Goal: Transaction & Acquisition: Download file/media

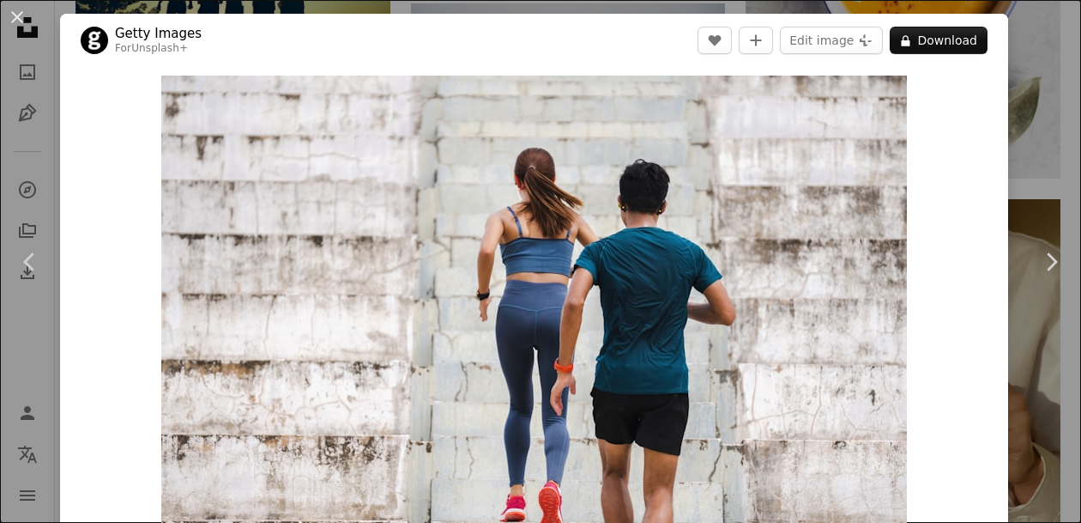
scroll to position [3764, 0]
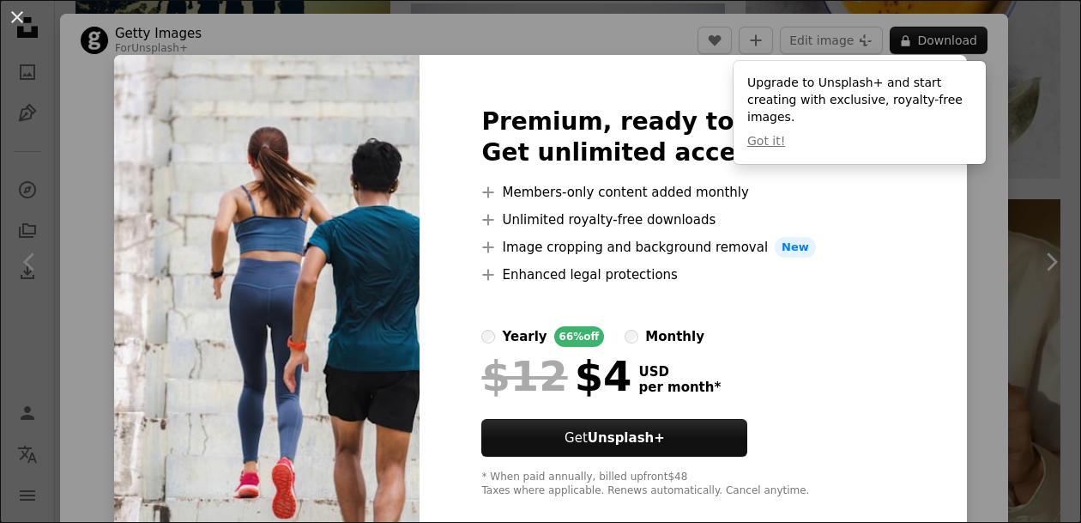
drag, startPoint x: 18, startPoint y: 9, endPoint x: 343, endPoint y: 185, distance: 369.8
click at [18, 10] on button "An X shape" at bounding box center [17, 17] width 21 height 21
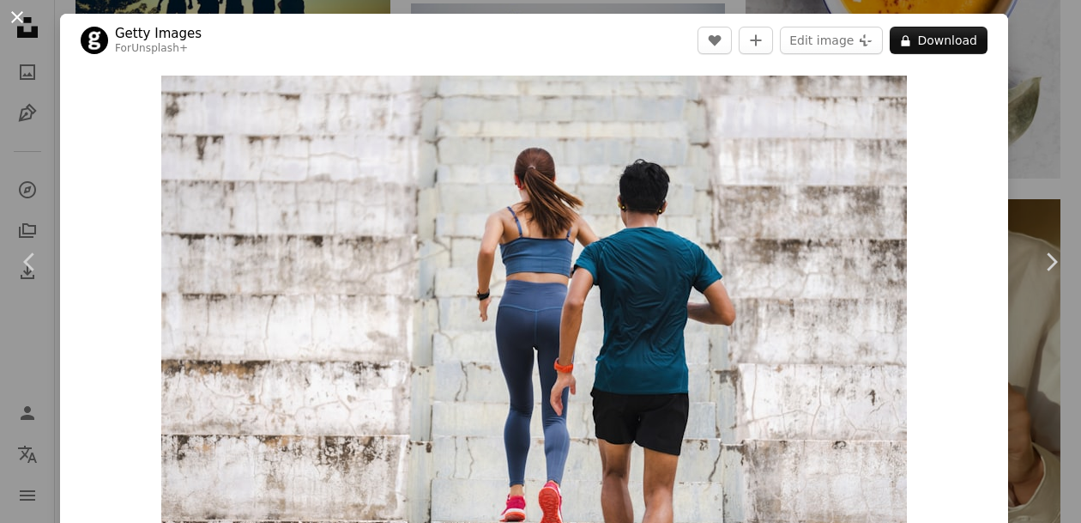
click at [15, 17] on button "An X shape" at bounding box center [17, 17] width 21 height 21
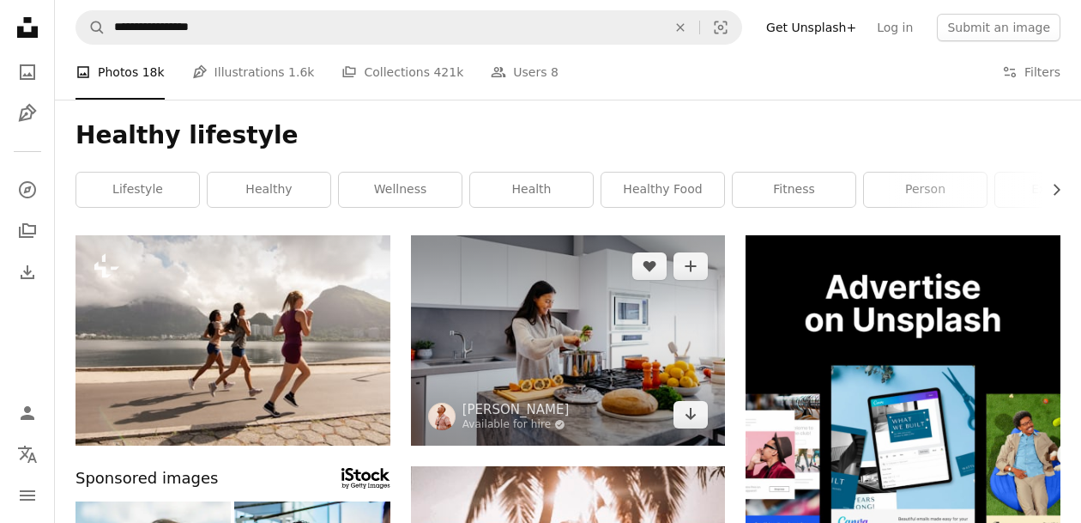
scroll to position [88, 0]
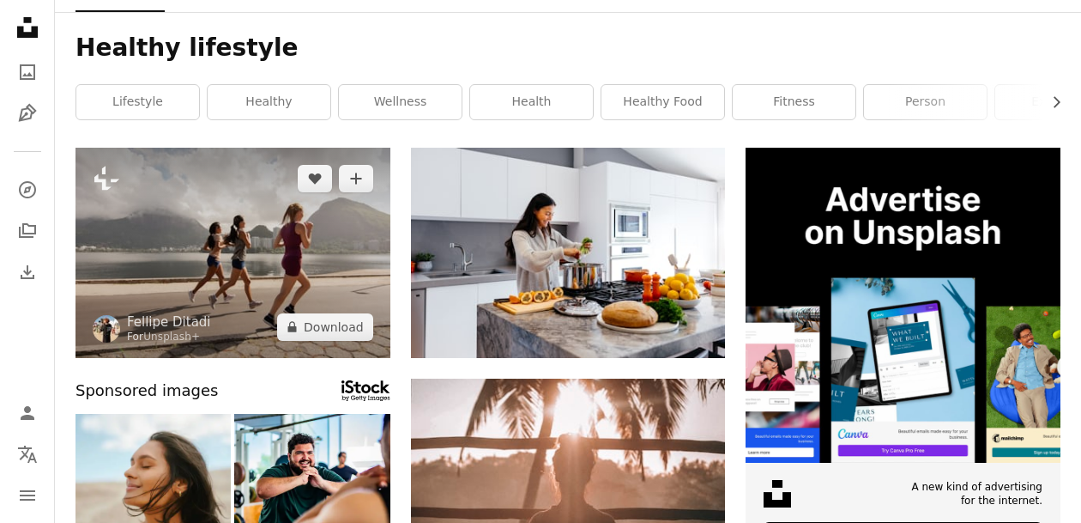
click at [212, 239] on img at bounding box center [233, 253] width 315 height 210
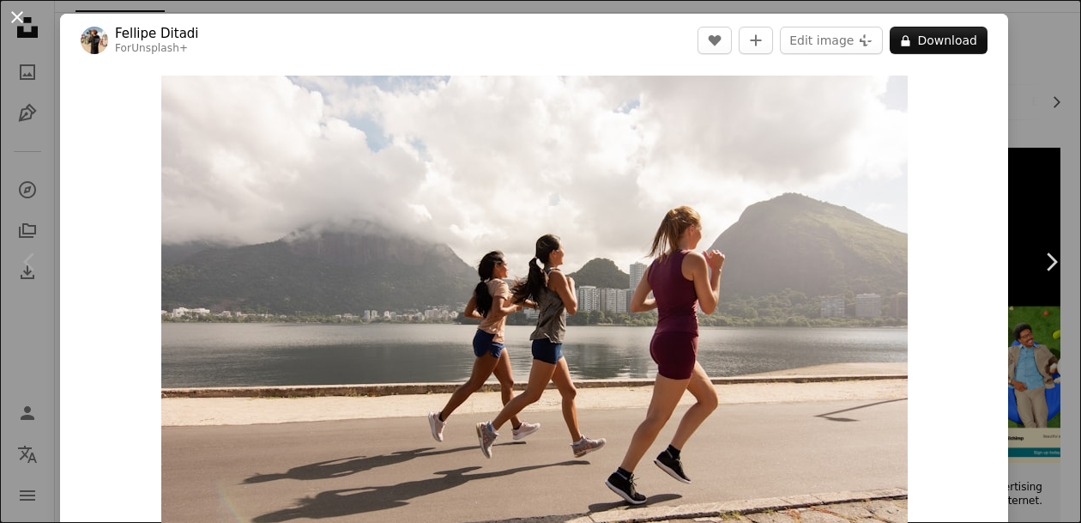
click at [19, 17] on button "An X shape" at bounding box center [17, 17] width 21 height 21
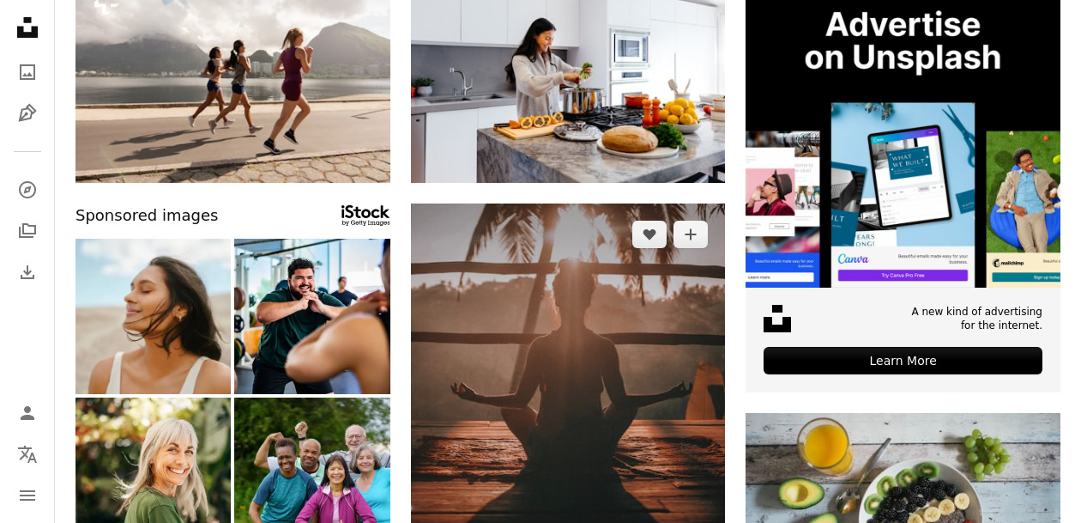
scroll to position [350, 0]
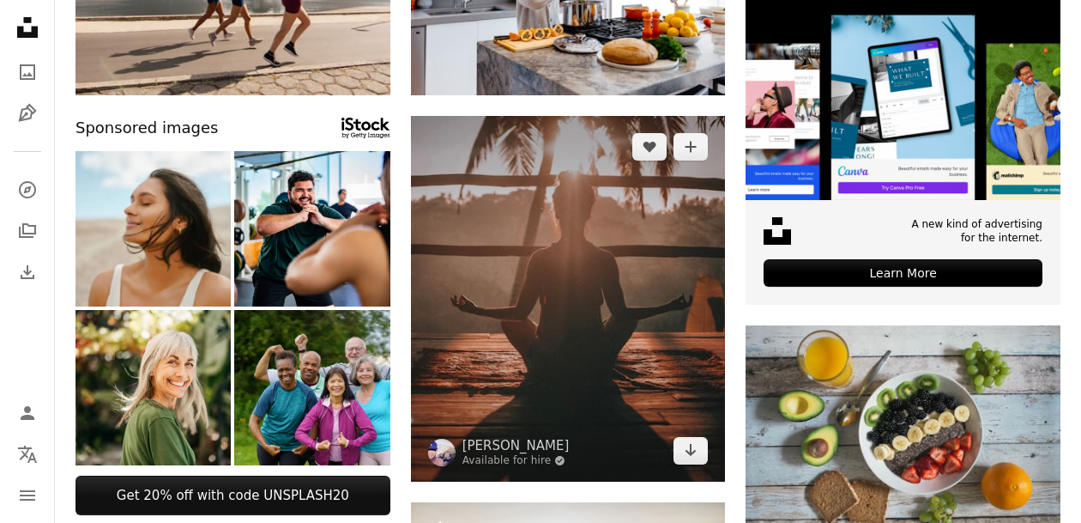
click at [594, 295] on img at bounding box center [568, 299] width 315 height 366
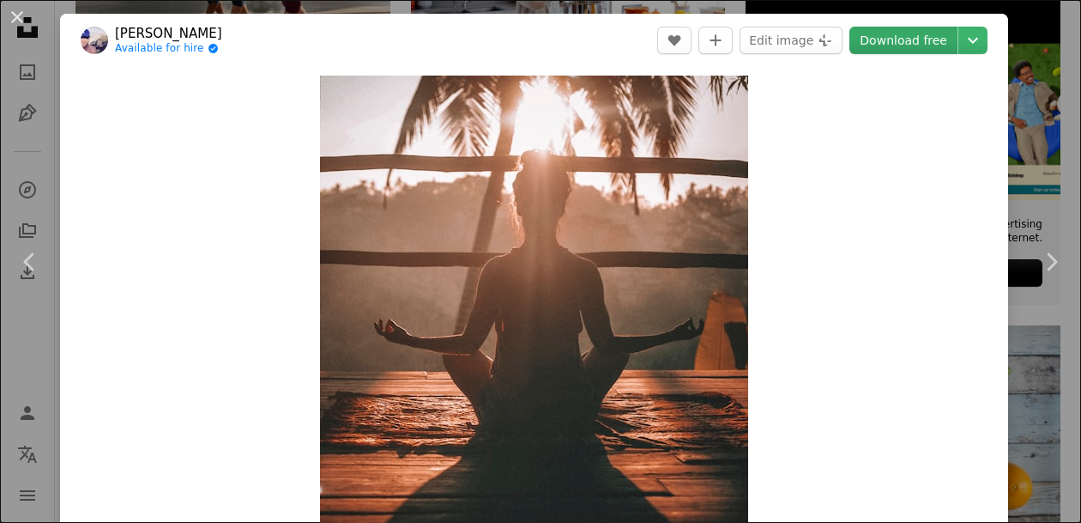
click at [904, 46] on link "Download free" at bounding box center [904, 40] width 108 height 27
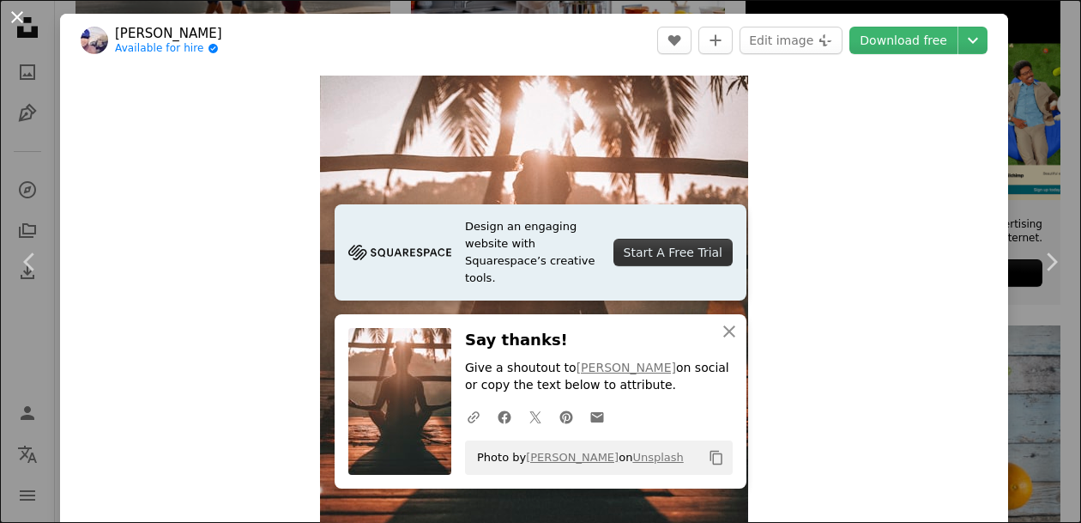
click at [22, 17] on button "An X shape" at bounding box center [17, 17] width 21 height 21
